Goal: Information Seeking & Learning: Learn about a topic

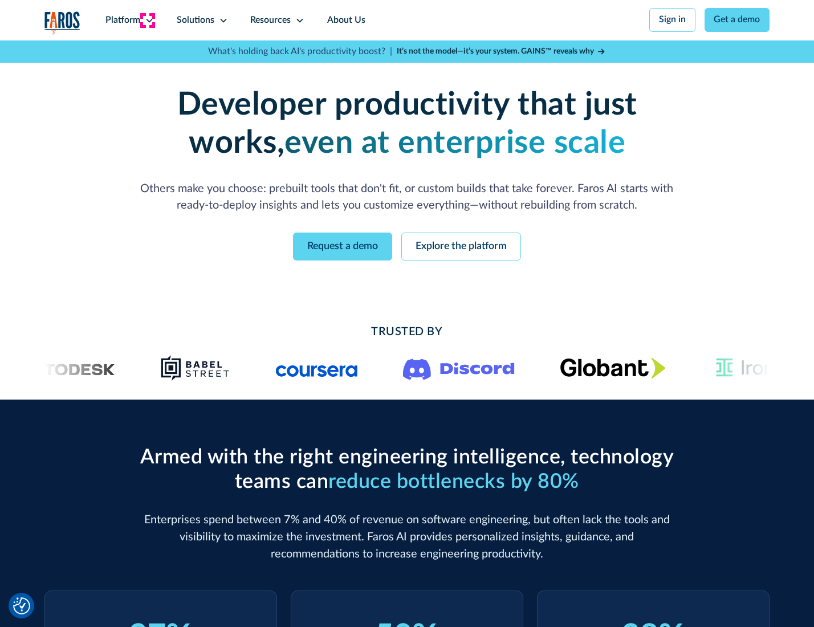
click at [148, 20] on icon at bounding box center [149, 20] width 9 height 9
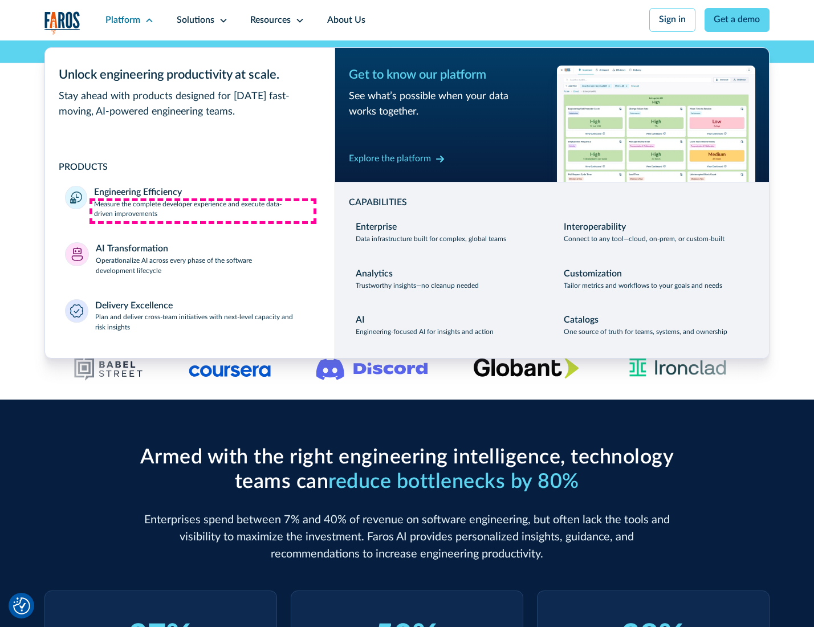
click at [203, 211] on p "Measure the complete developer experience and execute data-driven improvements" at bounding box center [204, 210] width 220 height 21
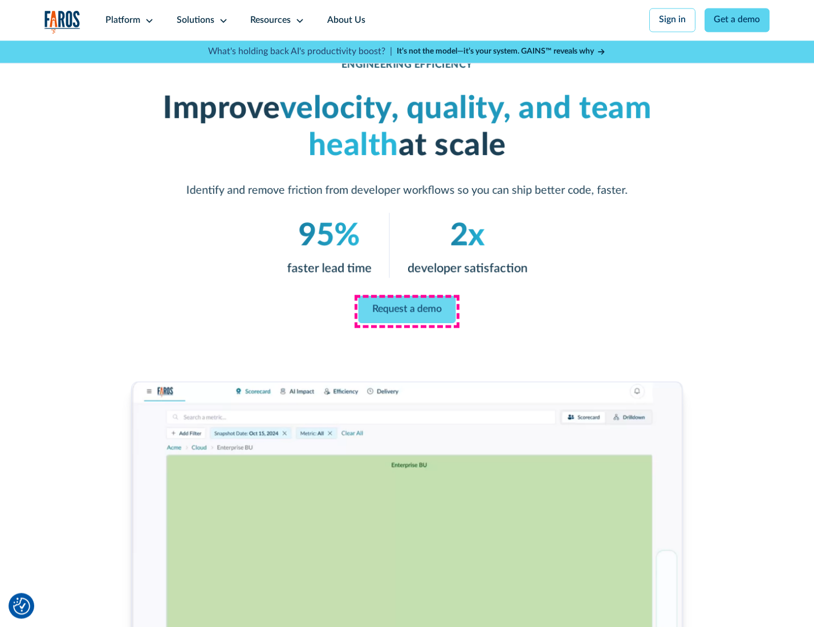
click at [407, 311] on link "Request a demo" at bounding box center [408, 309] width 98 height 27
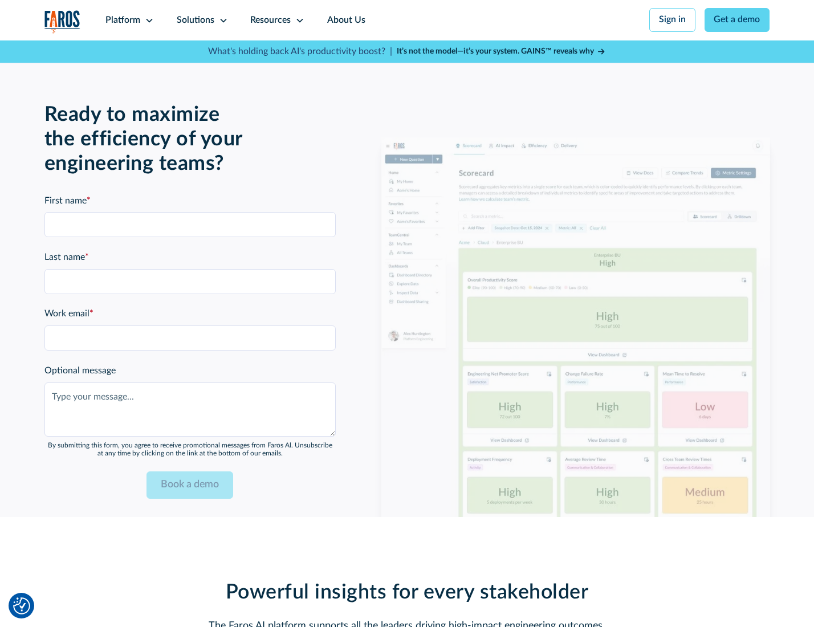
scroll to position [2482, 0]
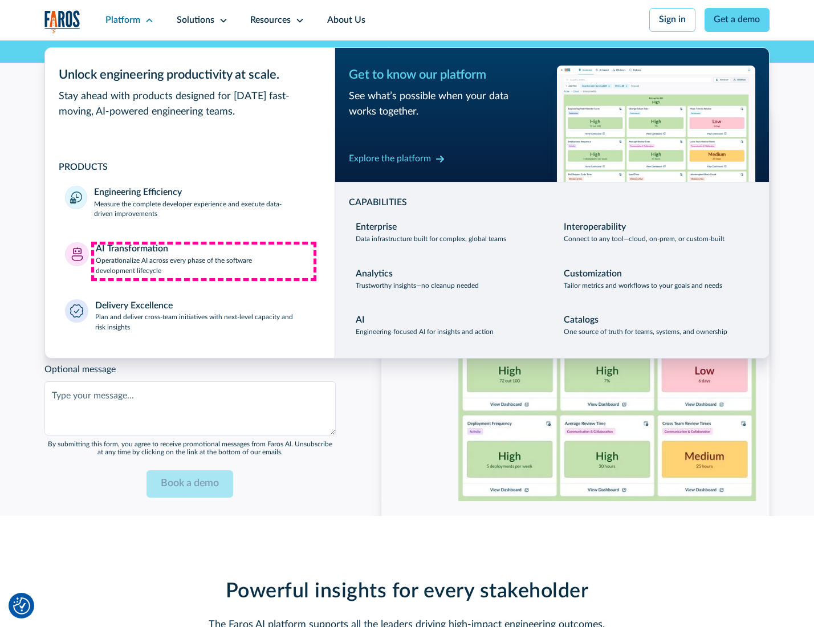
click at [204, 261] on p "Operationalize AI across every phase of the software development lifecycle" at bounding box center [205, 266] width 219 height 21
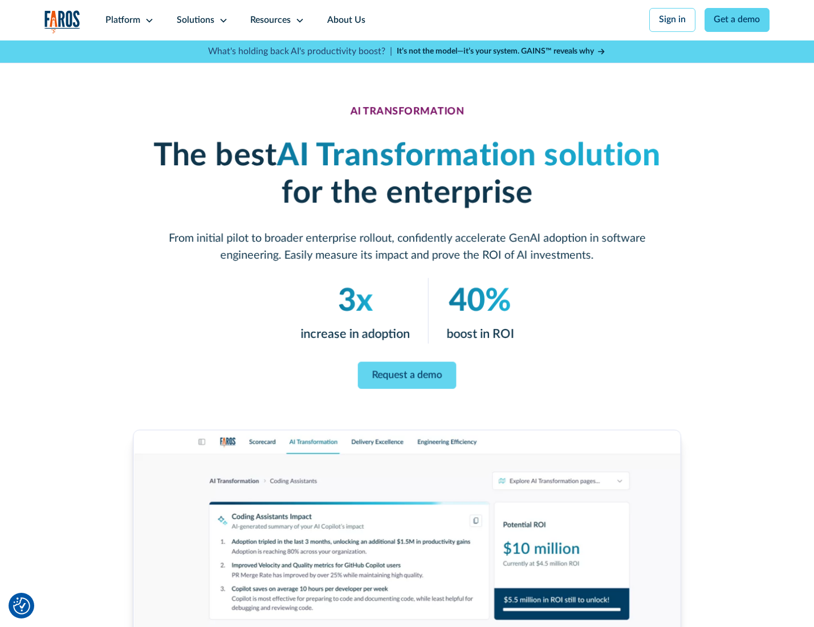
scroll to position [65, 0]
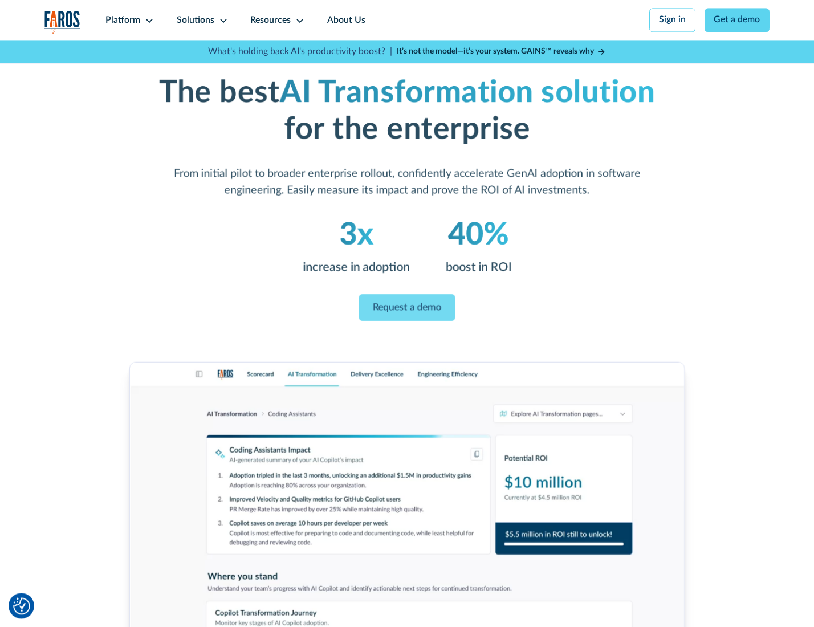
click at [407, 310] on link "Request a demo" at bounding box center [407, 307] width 96 height 27
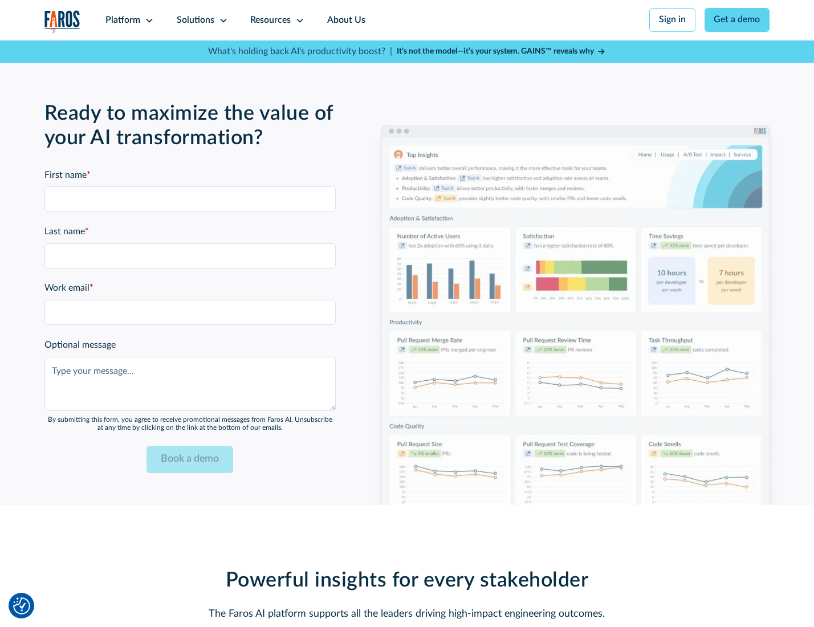
scroll to position [2757, 0]
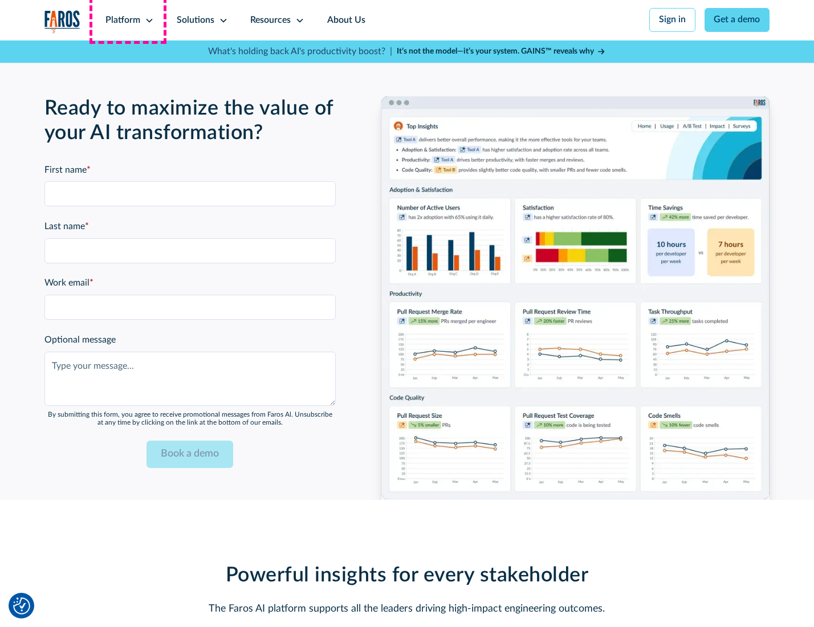
click at [128, 20] on div "Platform" at bounding box center [122, 21] width 35 height 14
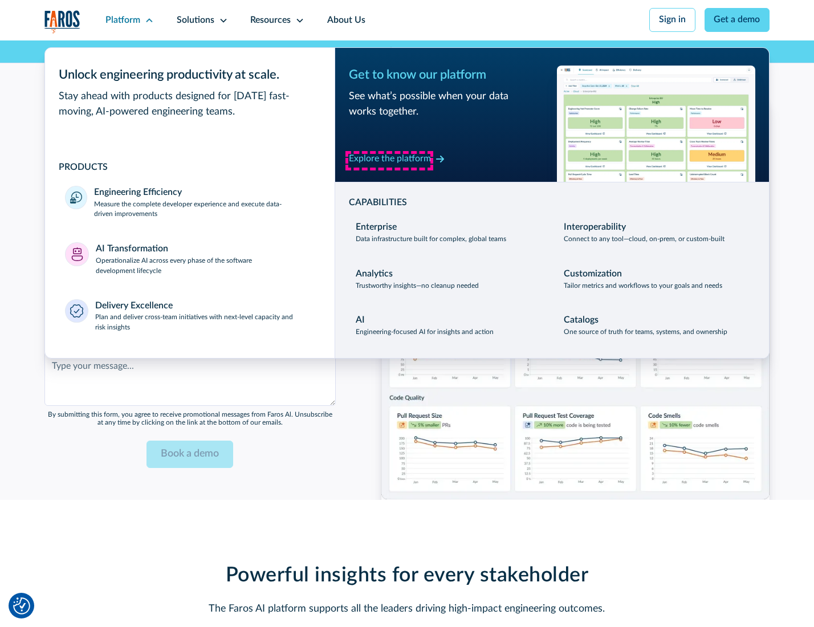
click at [389, 160] on div "Explore the platform" at bounding box center [390, 159] width 82 height 14
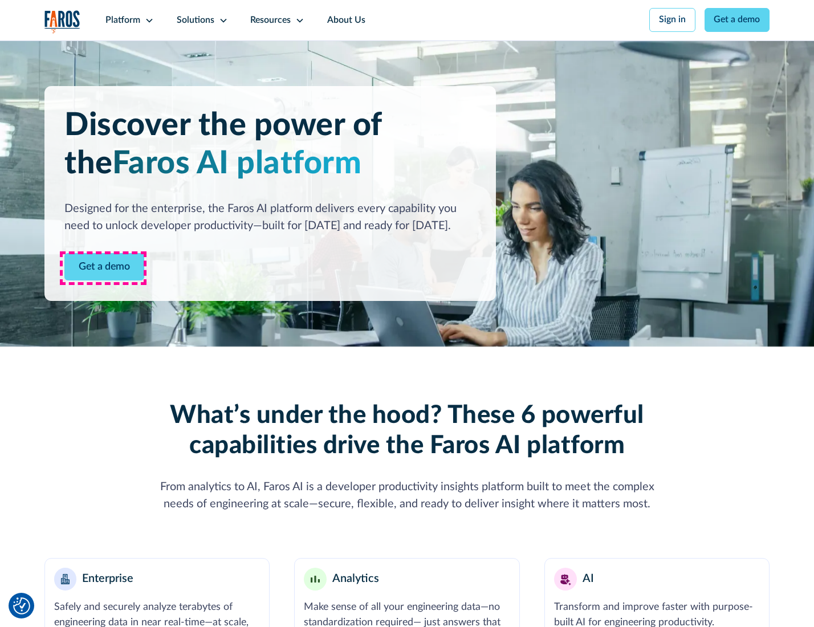
click at [103, 268] on link "Get a demo" at bounding box center [104, 267] width 80 height 28
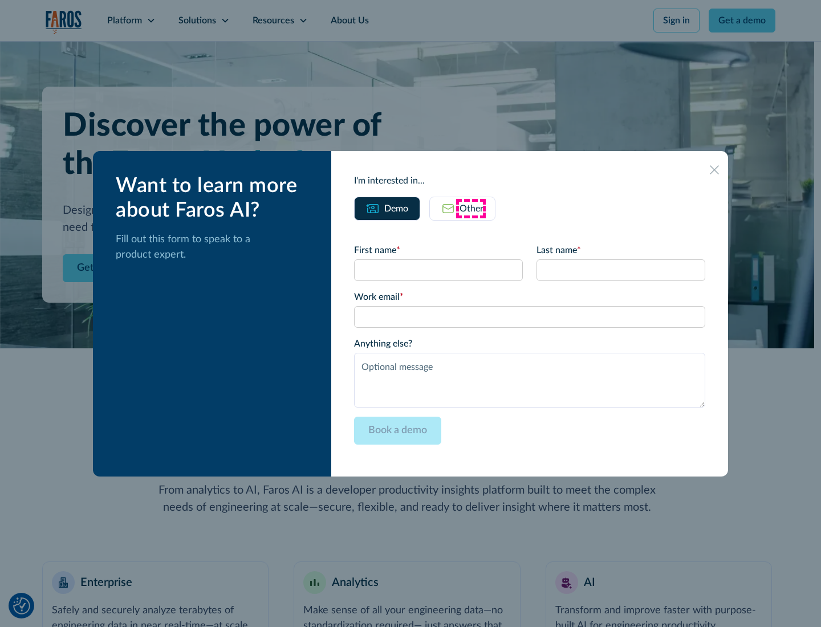
click at [471, 208] on div "Other" at bounding box center [472, 209] width 24 height 14
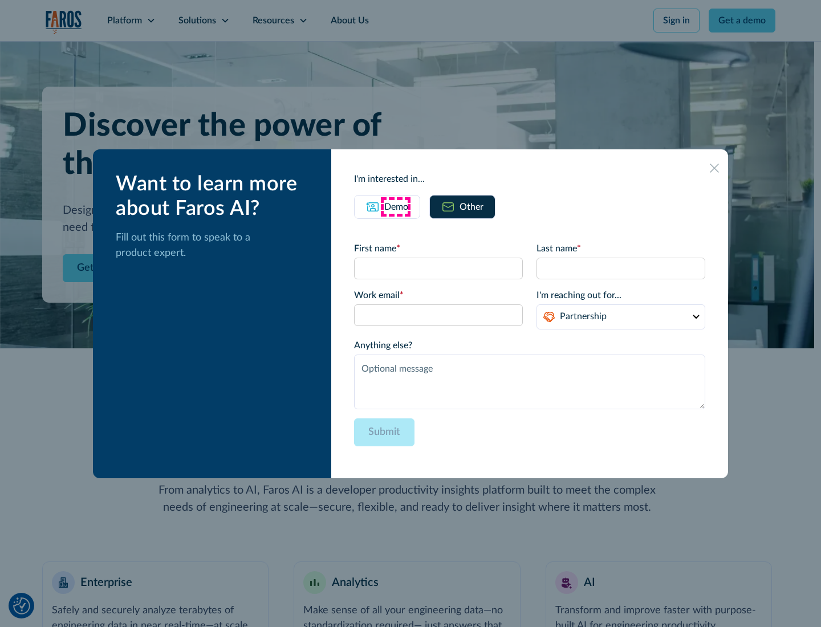
click at [395, 206] on div "Demo" at bounding box center [396, 207] width 24 height 14
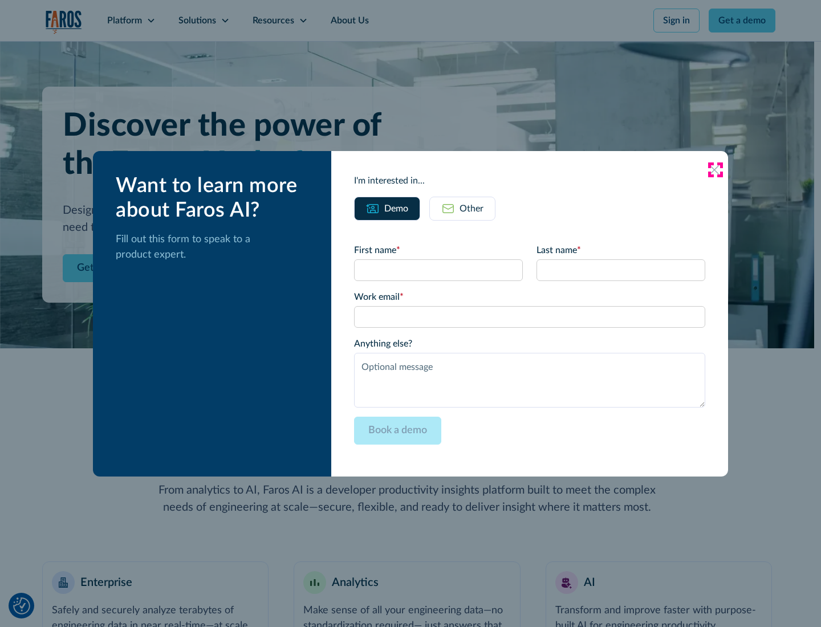
click at [715, 169] on icon at bounding box center [714, 169] width 9 height 9
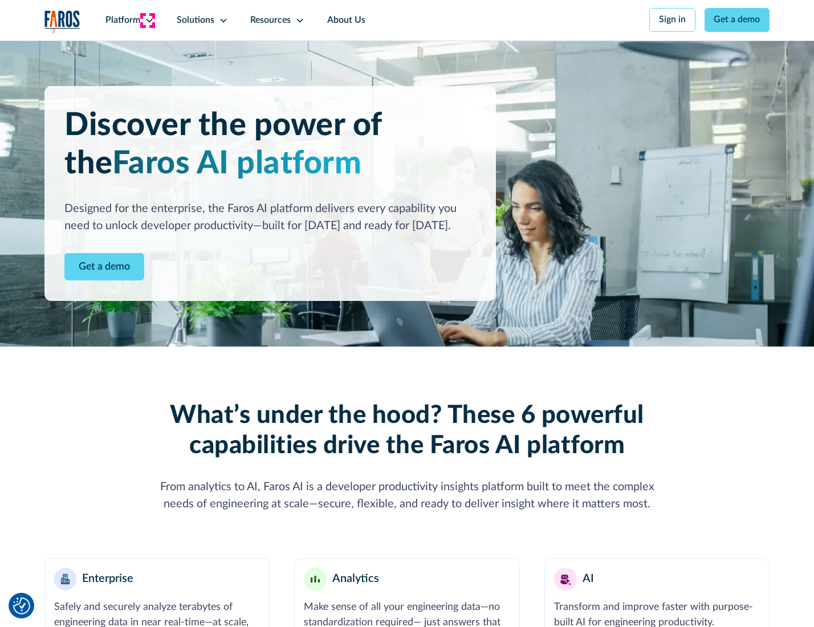
click at [148, 20] on icon at bounding box center [149, 20] width 9 height 9
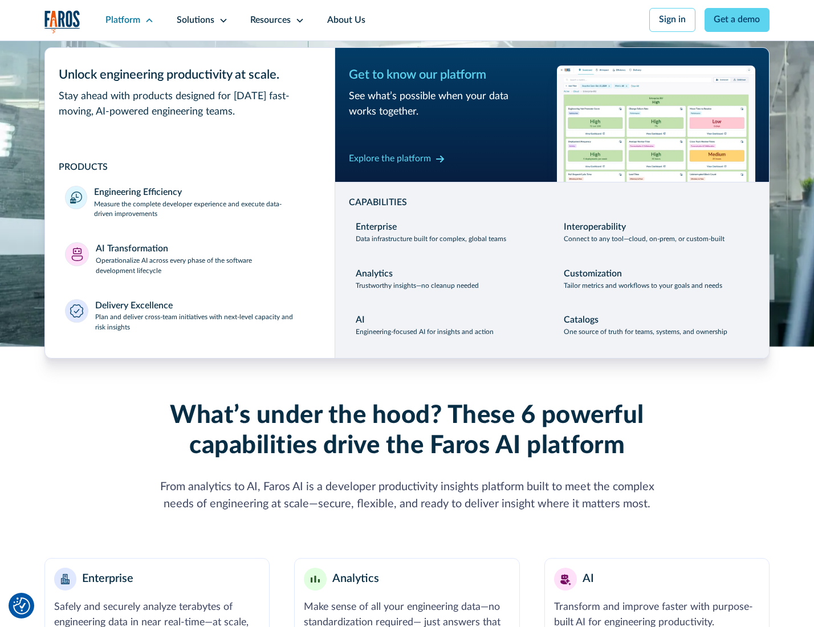
click at [204, 325] on p "Plan and deliver cross-team initiatives with next-level capacity and risk insig…" at bounding box center [205, 322] width 220 height 21
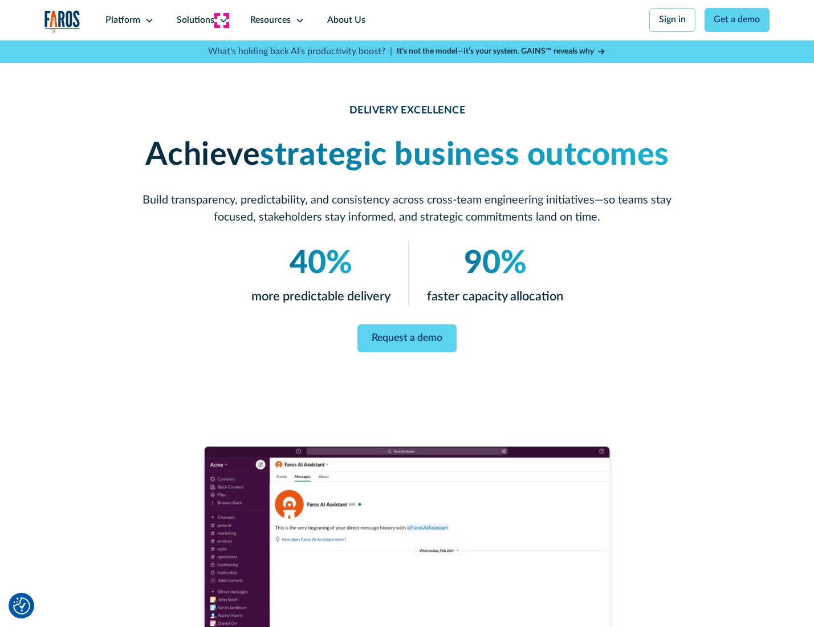
click at [221, 20] on icon at bounding box center [223, 20] width 9 height 9
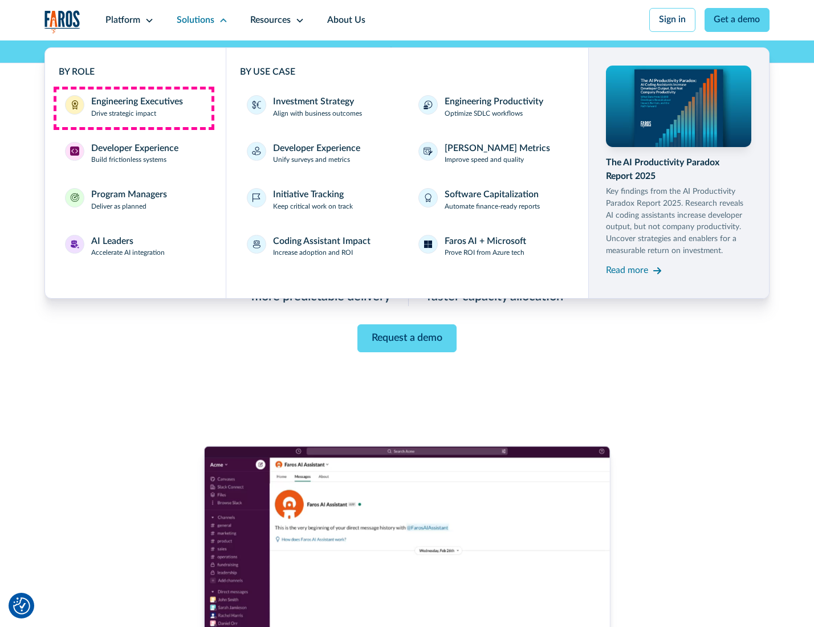
click at [133, 108] on div "Engineering Executives" at bounding box center [137, 102] width 92 height 14
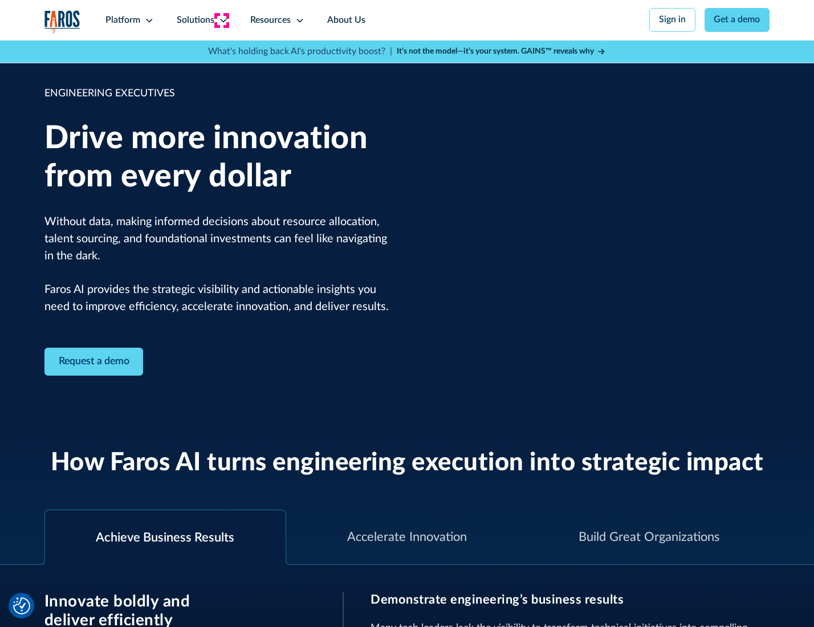
click at [221, 20] on icon at bounding box center [223, 20] width 9 height 9
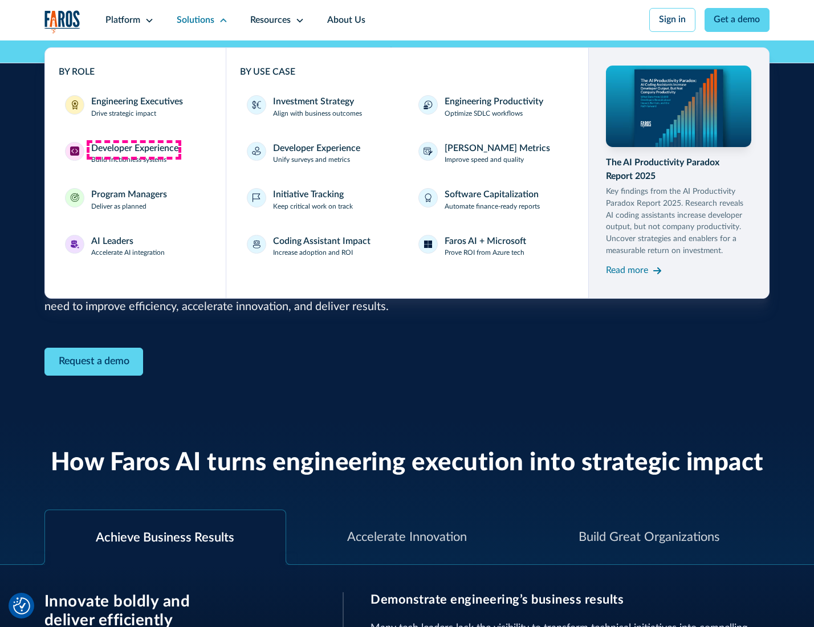
click at [133, 149] on div "Developer Experience" at bounding box center [134, 149] width 87 height 14
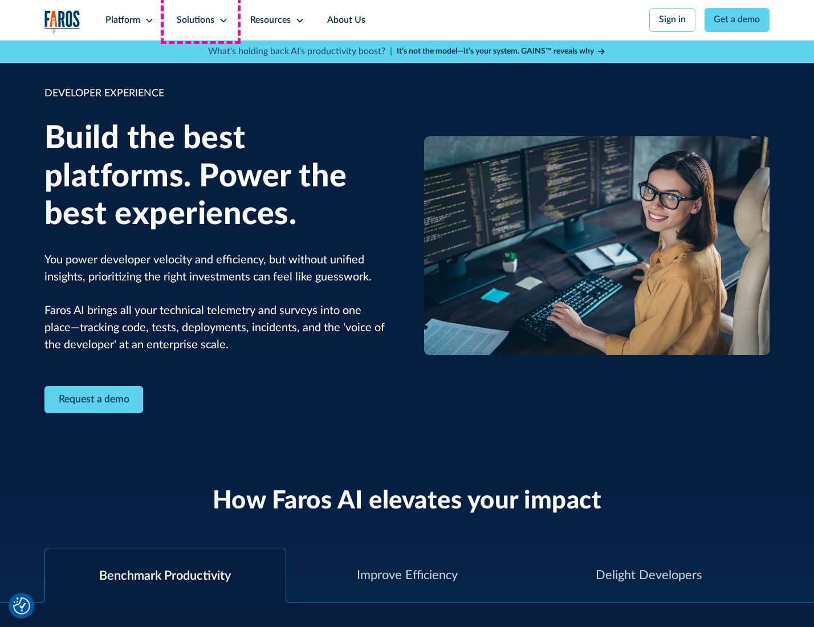
click at [201, 20] on div "Solutions" at bounding box center [196, 21] width 38 height 14
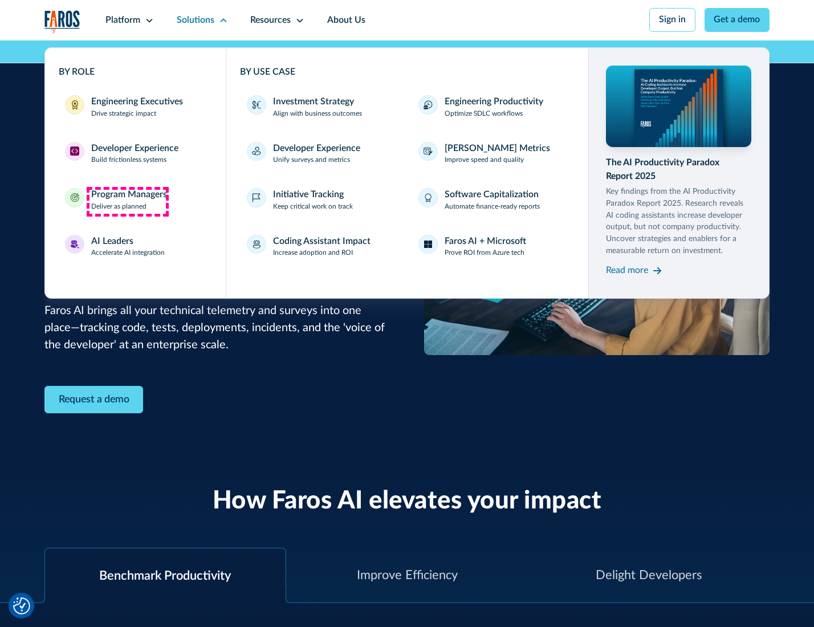
click at [127, 201] on div "Program Managers" at bounding box center [129, 195] width 76 height 14
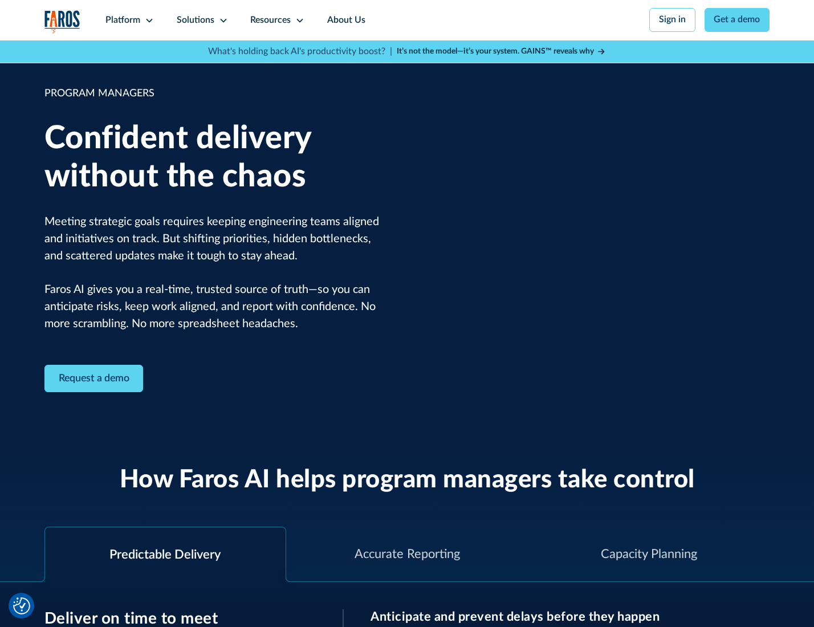
click at [221, 21] on icon at bounding box center [223, 20] width 9 height 9
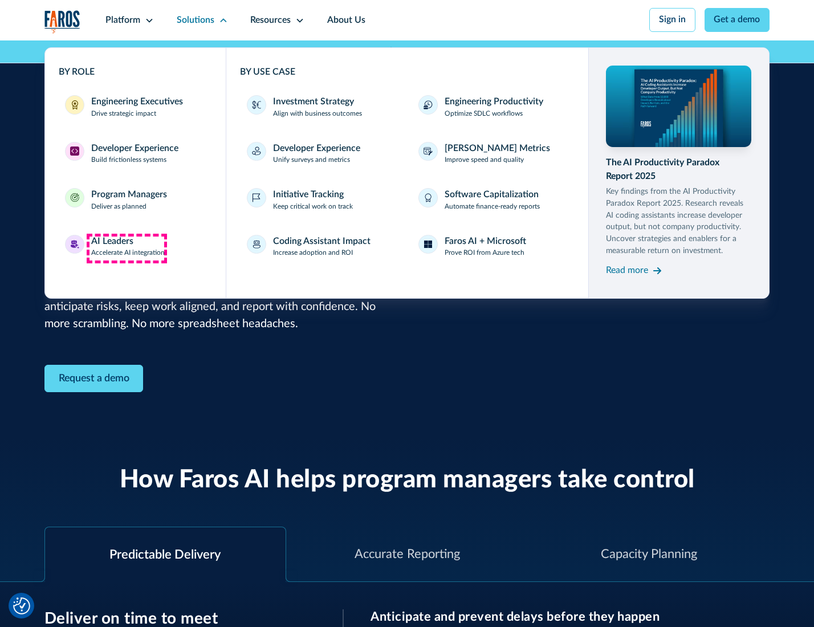
click at [127, 248] on div "AI Leaders" at bounding box center [112, 242] width 42 height 14
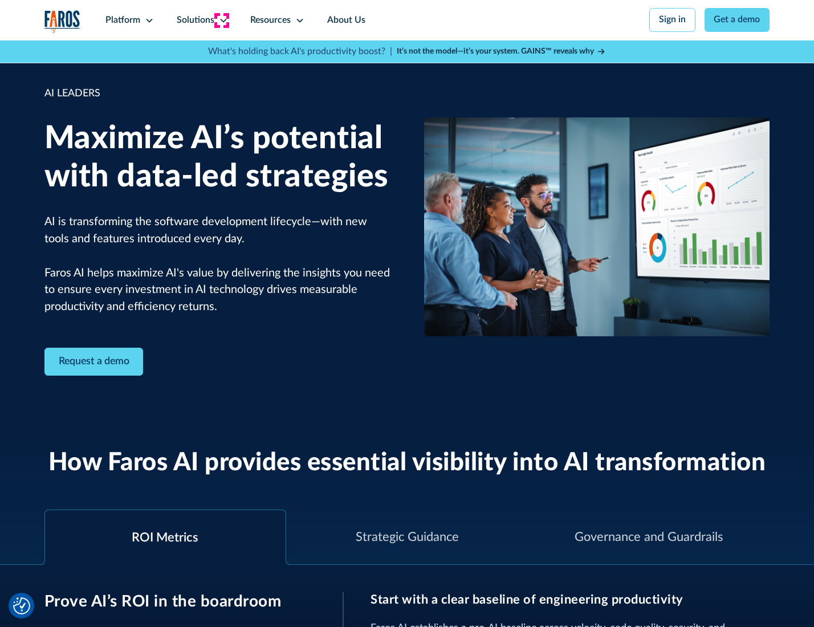
click at [221, 20] on icon at bounding box center [223, 20] width 9 height 9
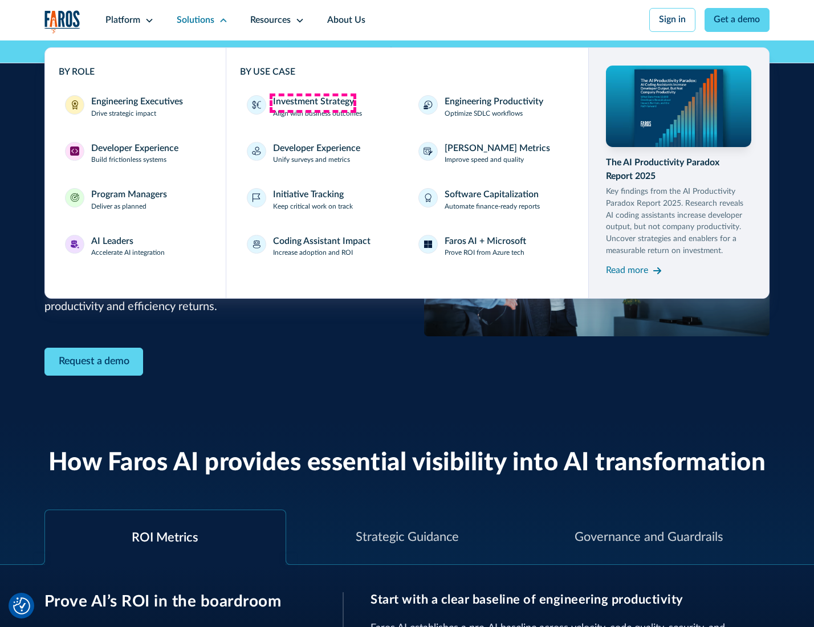
click at [312, 103] on div "Investment Strategy" at bounding box center [313, 102] width 81 height 14
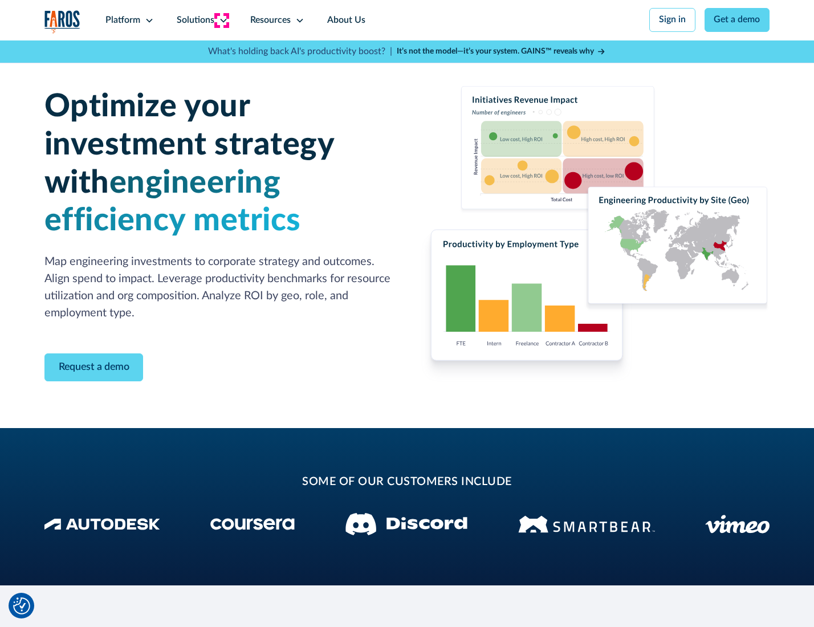
click at [221, 20] on icon at bounding box center [223, 20] width 9 height 9
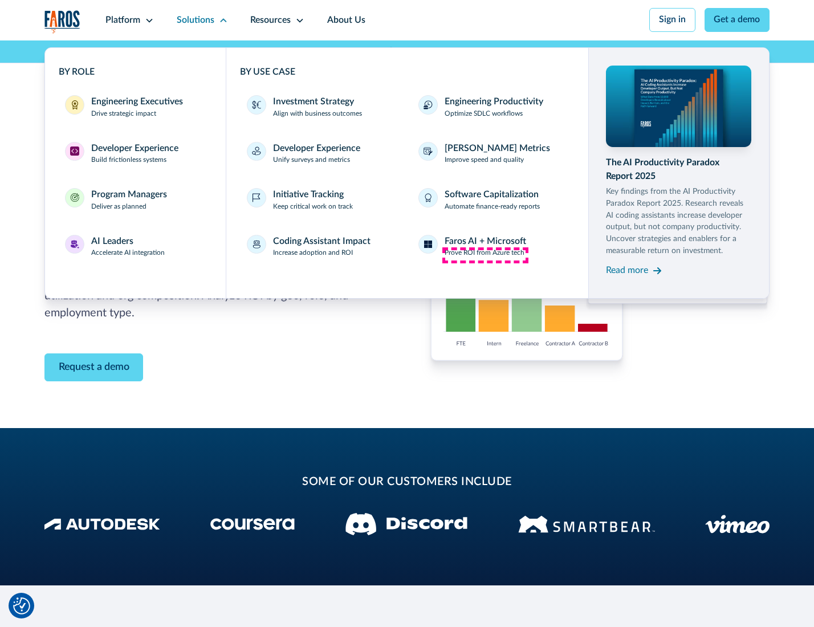
click at [485, 255] on p "Prove ROI from Azure tech" at bounding box center [485, 253] width 80 height 10
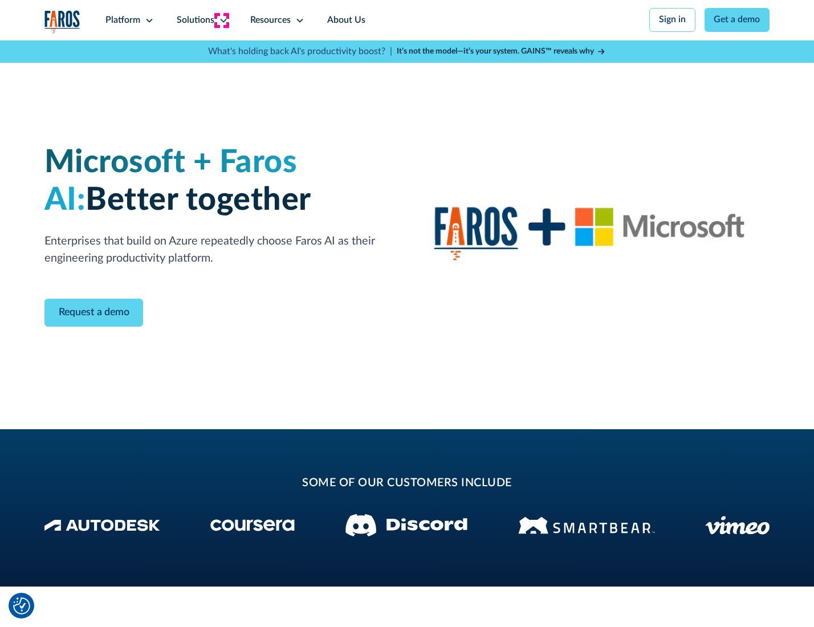
click at [221, 20] on icon at bounding box center [223, 20] width 9 height 9
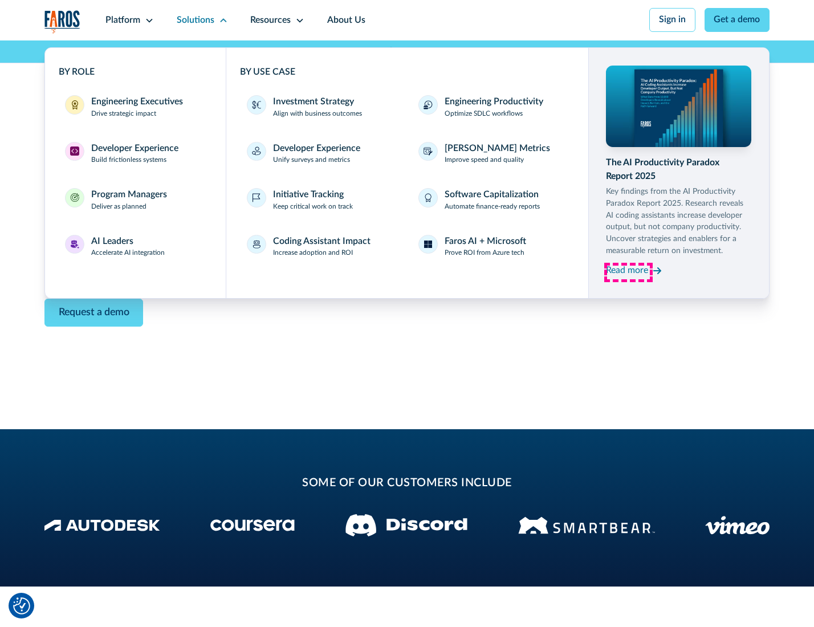
click at [628, 273] on div "Read more" at bounding box center [627, 271] width 42 height 14
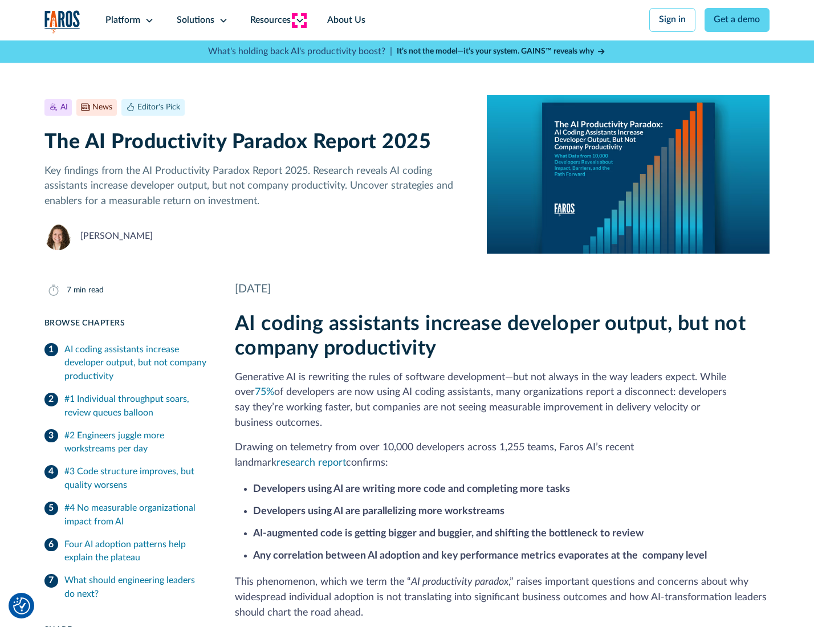
click at [299, 20] on icon at bounding box center [299, 20] width 9 height 9
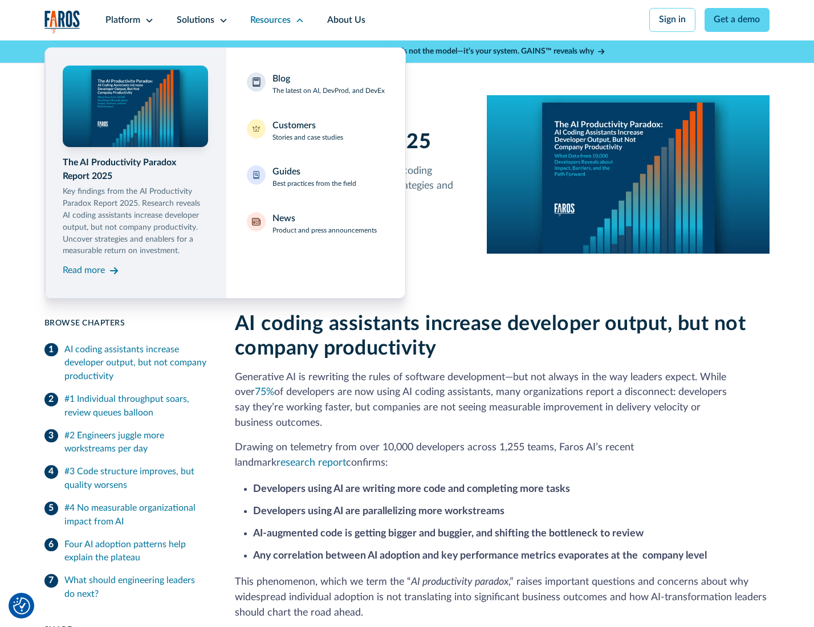
click at [328, 85] on div "Blog The latest on AI, DevProd, and DevEx" at bounding box center [329, 84] width 112 height 24
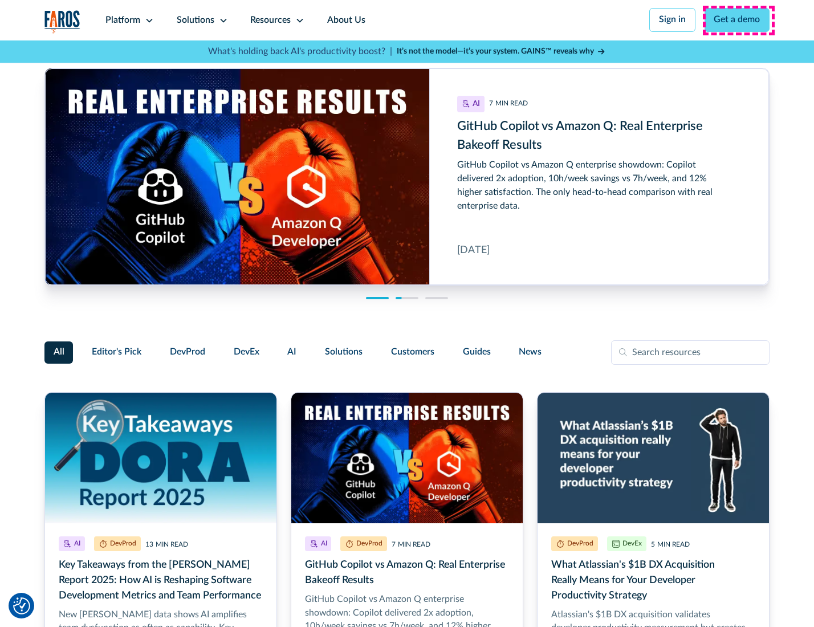
click at [738, 20] on link "Get a demo" at bounding box center [738, 20] width 66 height 24
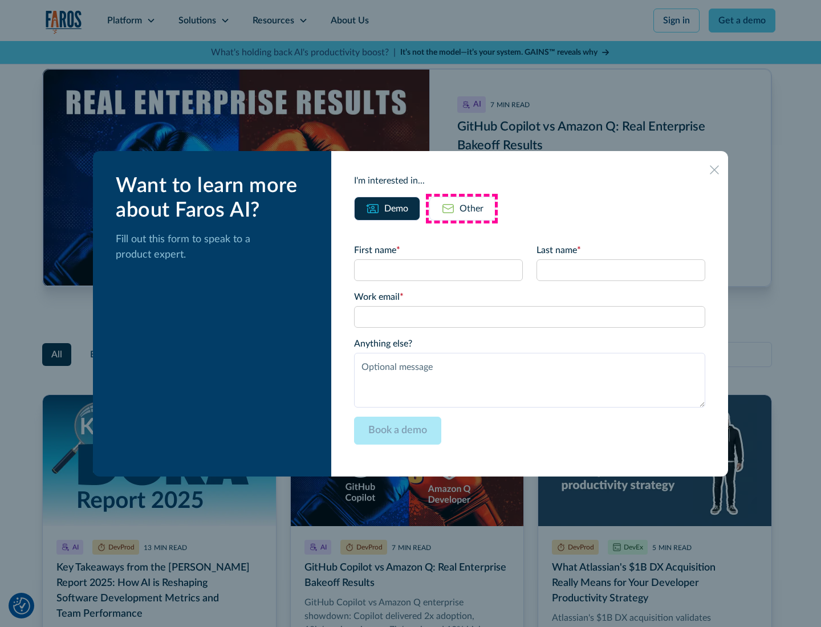
click at [462, 208] on div "Other" at bounding box center [472, 209] width 24 height 14
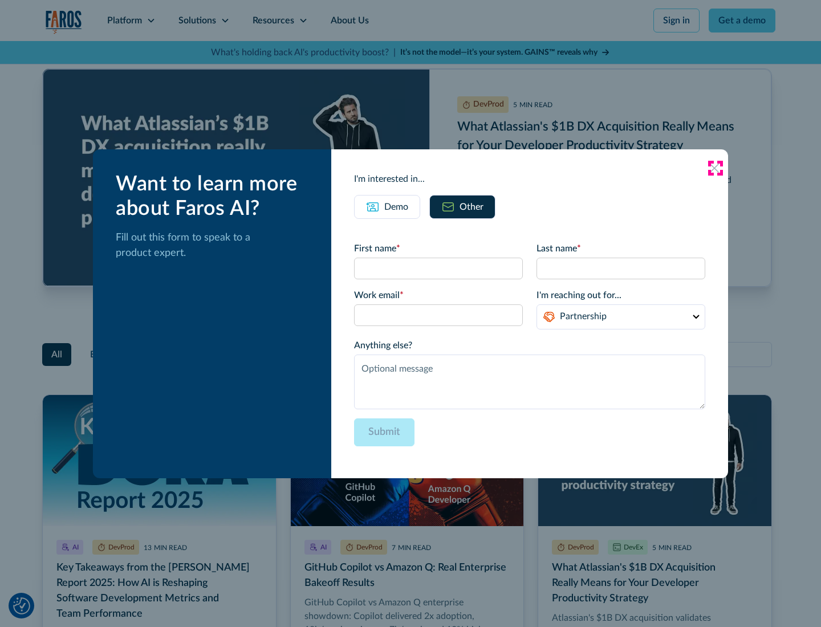
click at [715, 168] on icon at bounding box center [714, 168] width 9 height 9
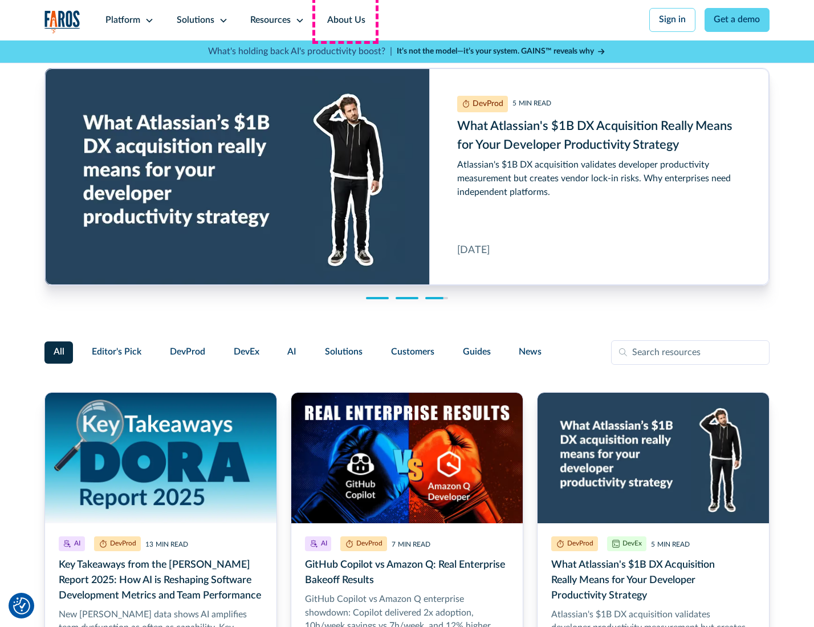
click at [345, 20] on link "About Us" at bounding box center [346, 20] width 61 height 40
